Goal: Information Seeking & Learning: Find specific fact

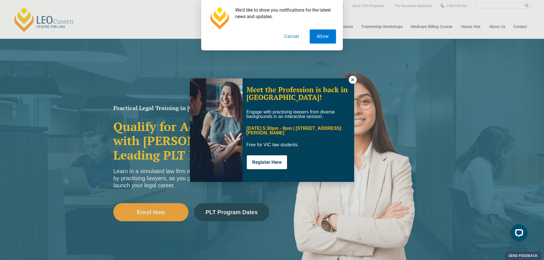
click at [351, 82] on button at bounding box center [352, 80] width 8 height 8
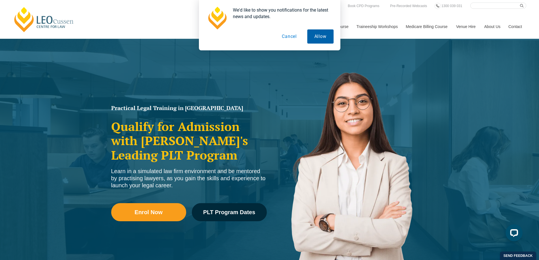
click at [310, 33] on button "Allow" at bounding box center [320, 36] width 26 height 14
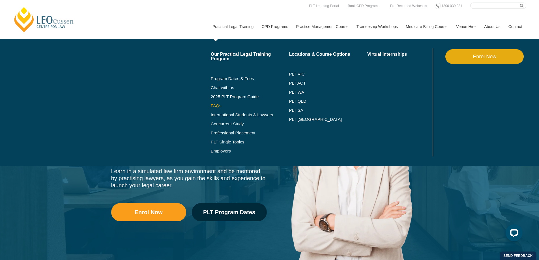
click at [217, 106] on link "FAQs" at bounding box center [250, 106] width 78 height 5
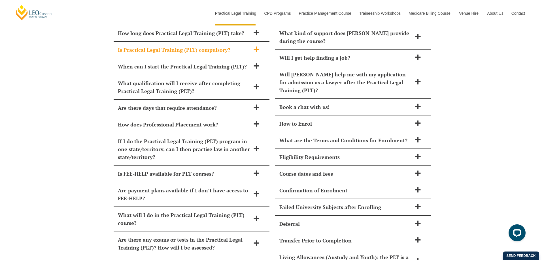
scroll to position [2284, 0]
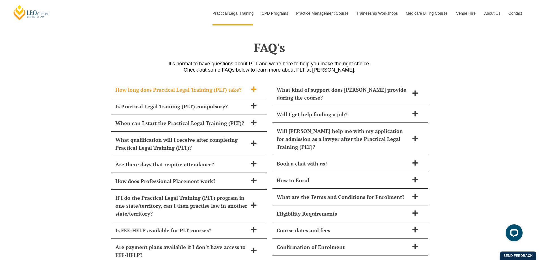
click at [248, 82] on div "How long does Practical Legal Training (PLT) take?" at bounding box center [189, 90] width 156 height 17
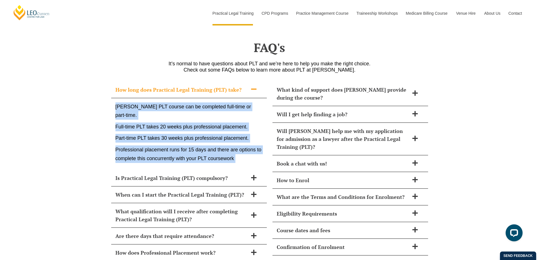
click at [231, 123] on p "Full-time PLT takes 20 weeks plus professional placement." at bounding box center [189, 127] width 147 height 9
click at [197, 134] on p "Part-time PLT takes 30 weeks plus professional placement." at bounding box center [189, 138] width 147 height 9
click at [165, 134] on p "Part-time PLT takes 30 weeks plus professional placement." at bounding box center [189, 138] width 147 height 9
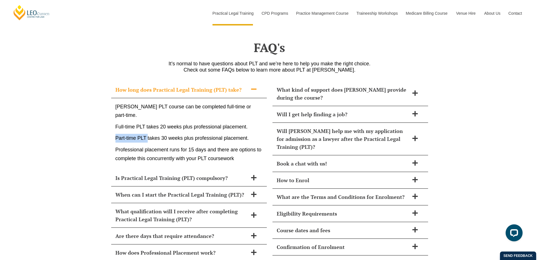
drag, startPoint x: 116, startPoint y: 119, endPoint x: 148, endPoint y: 125, distance: 32.9
click at [148, 134] on p "Part-time PLT takes 30 weeks plus professional placement." at bounding box center [189, 138] width 147 height 9
copy p "Part-time PLT"
